Goal: Find contact information: Find contact information

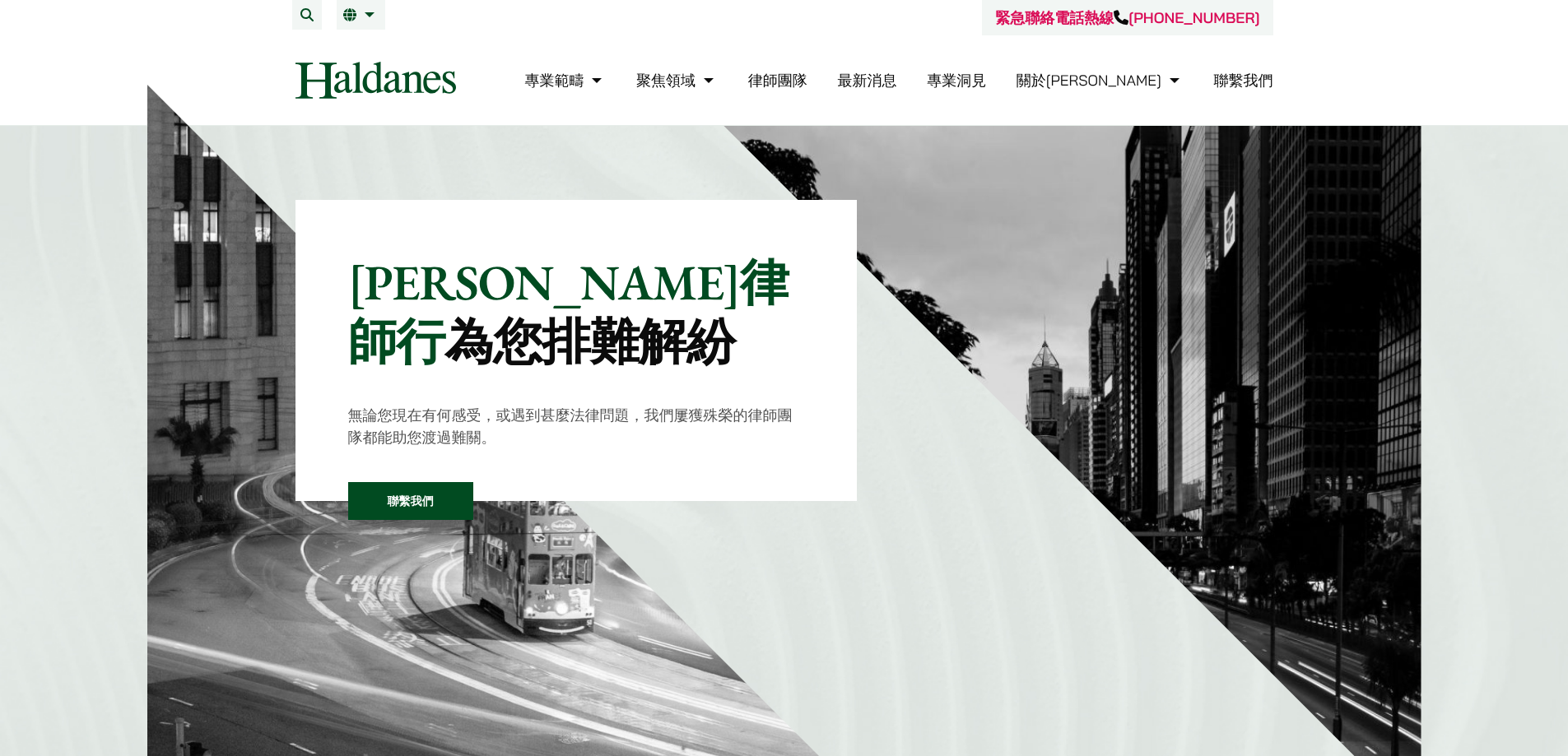
click at [1232, 86] on link "聯繫我們" at bounding box center [1244, 80] width 60 height 19
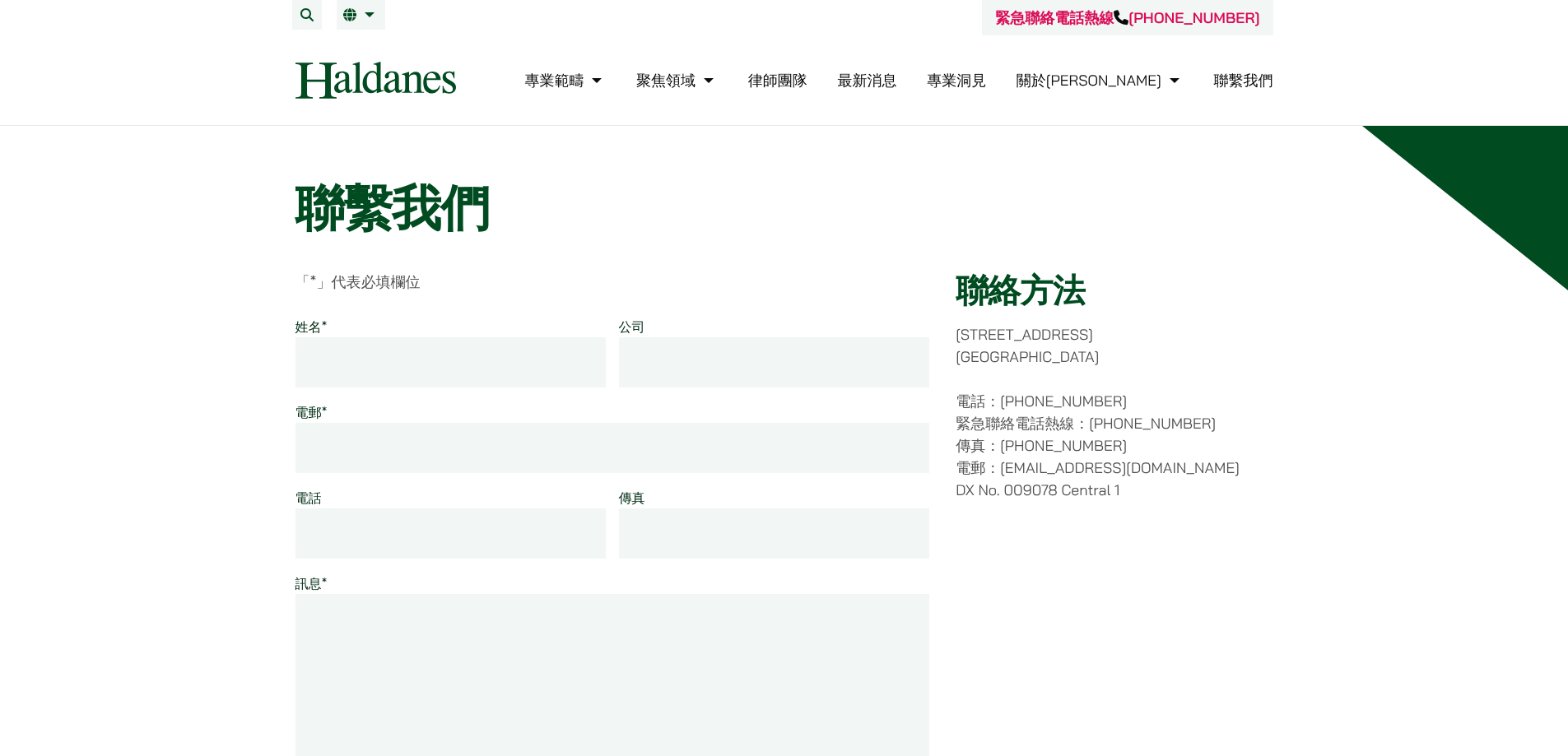
click at [957, 332] on p "香港中環都爹利街十一號 律敦治大廈七樓" at bounding box center [1115, 345] width 317 height 44
drag, startPoint x: 983, startPoint y: 332, endPoint x: 1062, endPoint y: 349, distance: 80.8
click at [1062, 349] on p "香港中環都爹利街十一號 律敦治大廈七樓" at bounding box center [1115, 345] width 317 height 44
copy p "中環都爹利街十一號 律敦治大廈七樓"
